Goal: Task Accomplishment & Management: Use online tool/utility

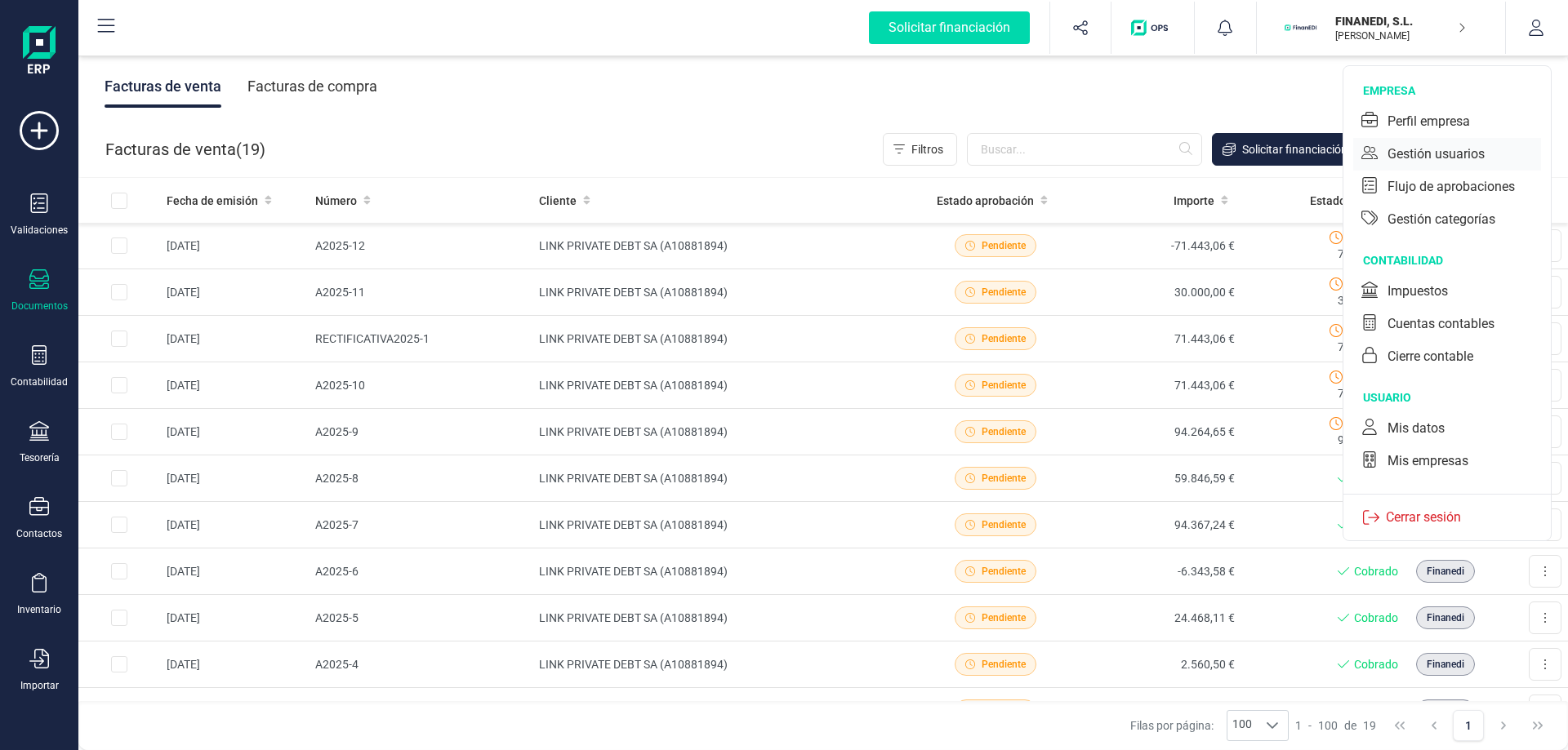
click at [1425, 153] on div "Gestión usuarios" at bounding box center [1436, 155] width 98 height 20
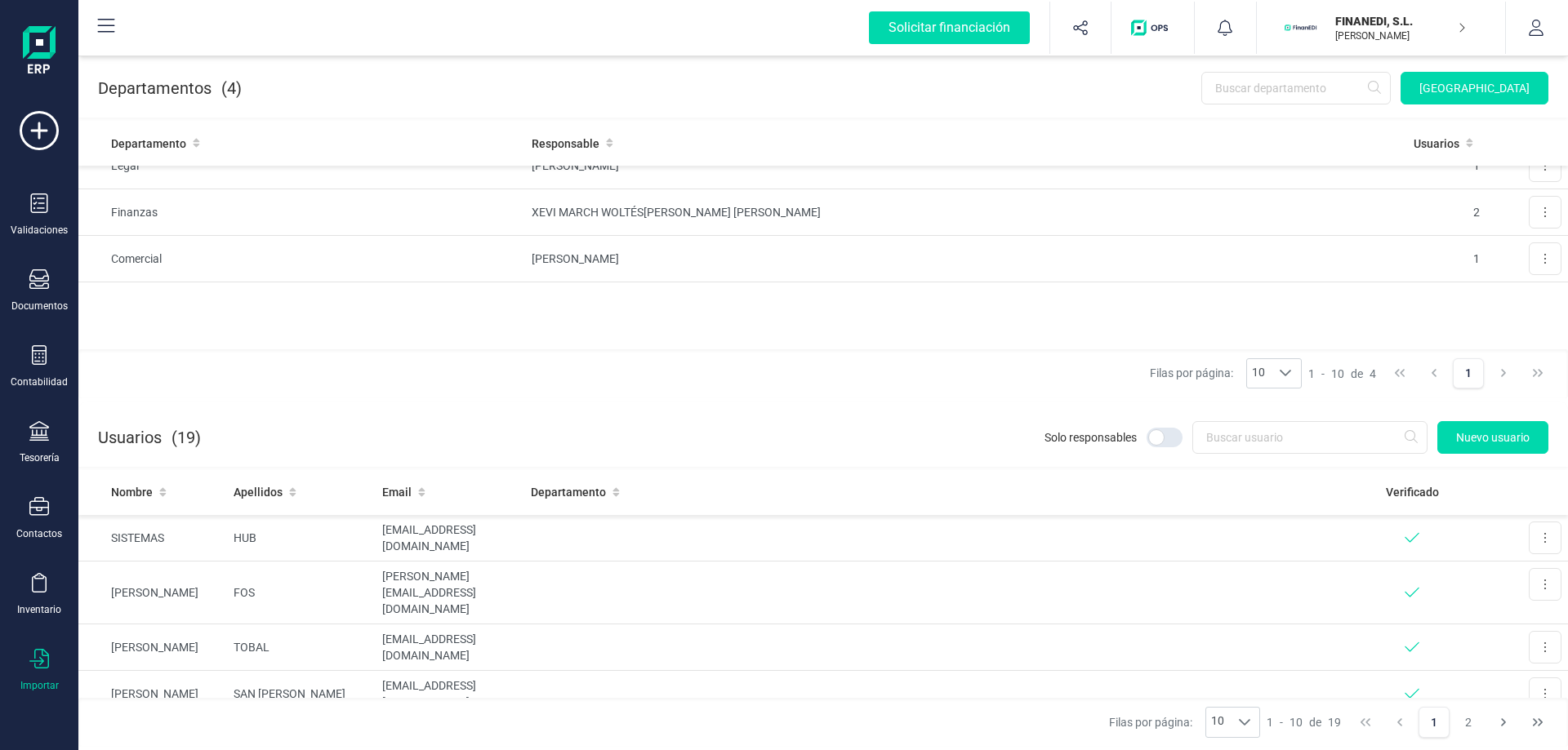
click at [46, 659] on icon at bounding box center [39, 659] width 20 height 20
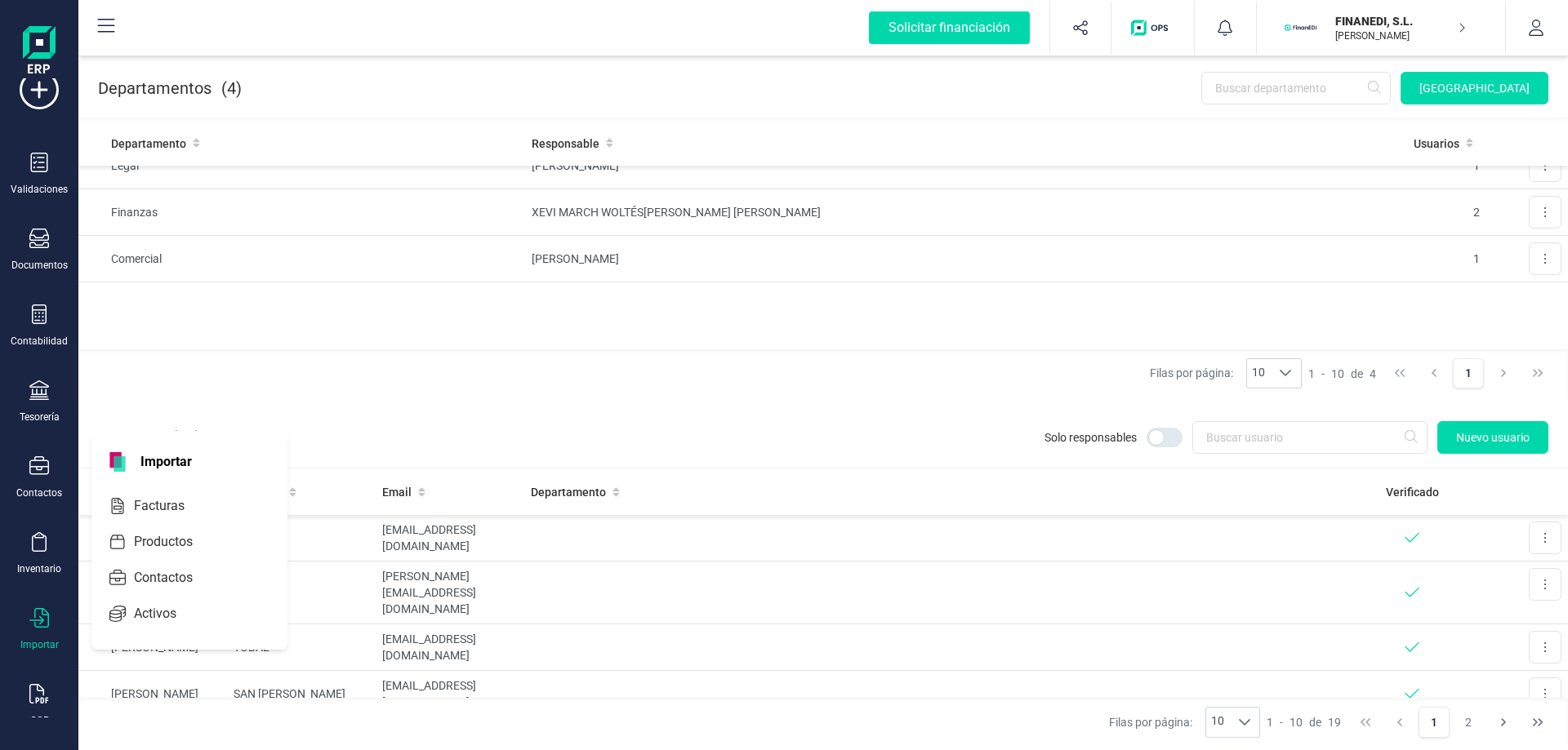
scroll to position [64, 0]
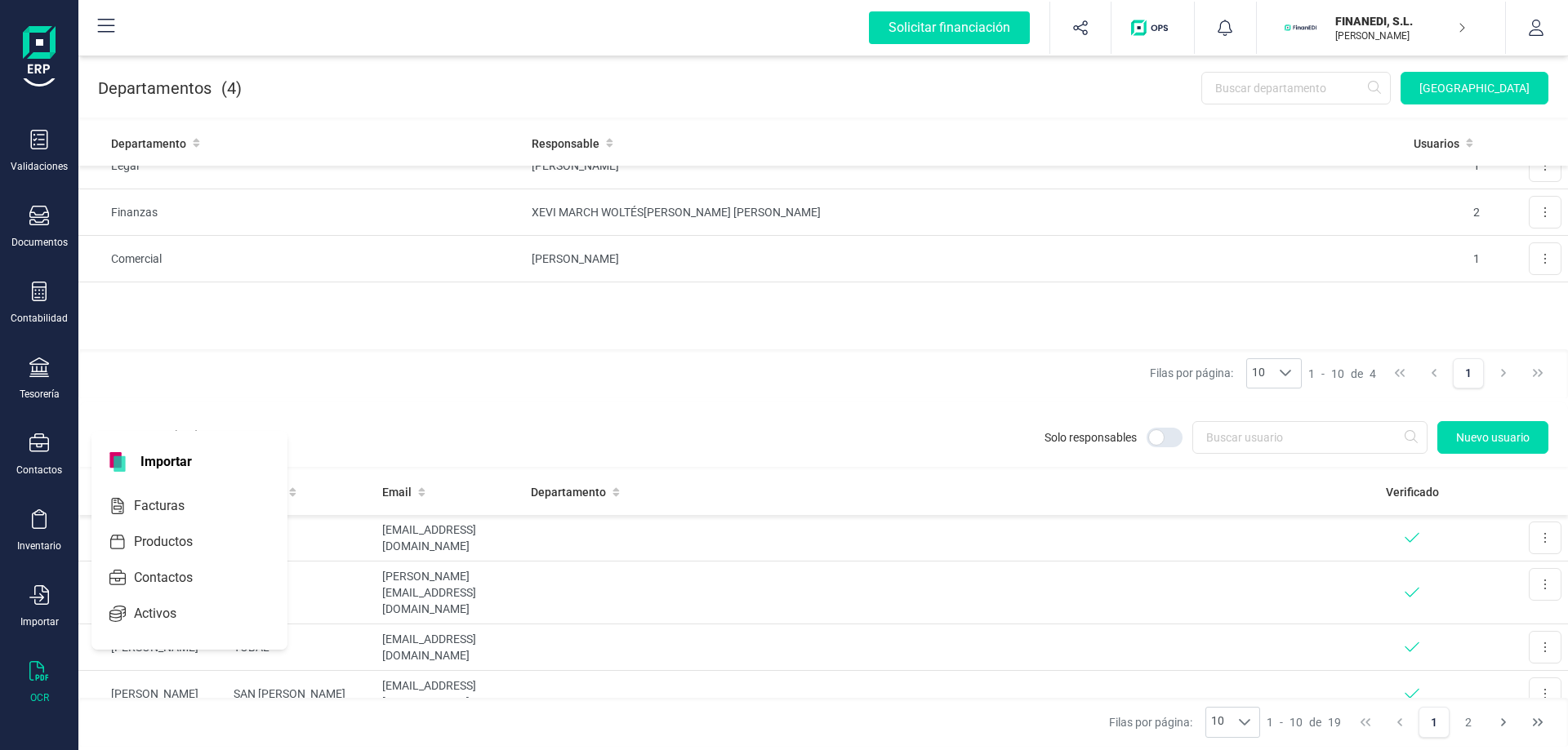
click at [46, 672] on icon at bounding box center [39, 672] width 20 height 20
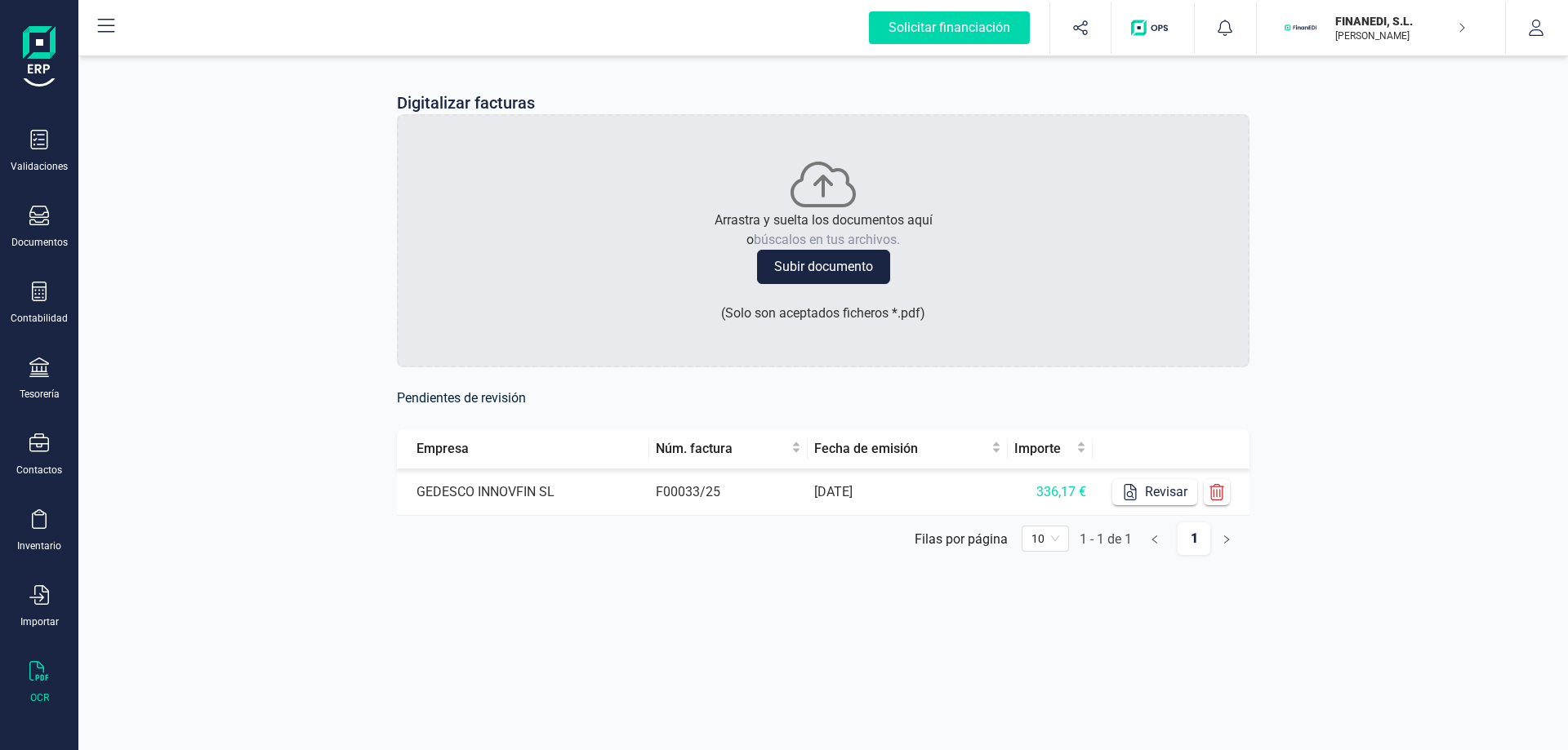
click at [315, 342] on div "Digitalizar facturas Arrastra y suelta los documentos aquí o búscalos en tus ar…" at bounding box center [823, 336] width 1490 height 569
click at [692, 494] on td "F00033/25" at bounding box center [728, 492] width 159 height 46
